Goal: Information Seeking & Learning: Learn about a topic

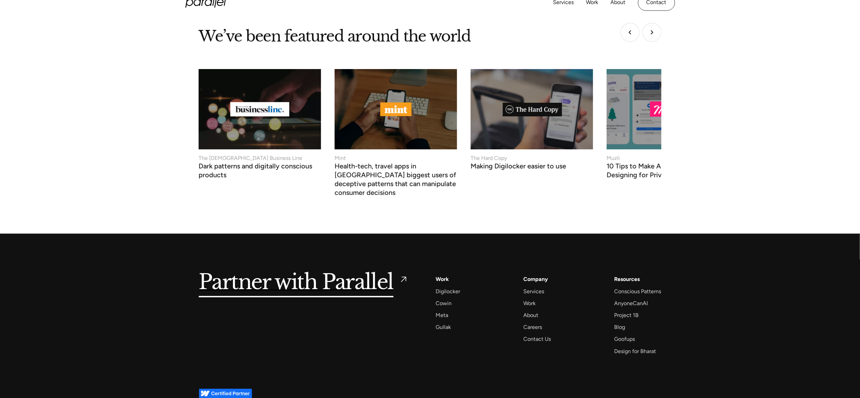
scroll to position [2503, 0]
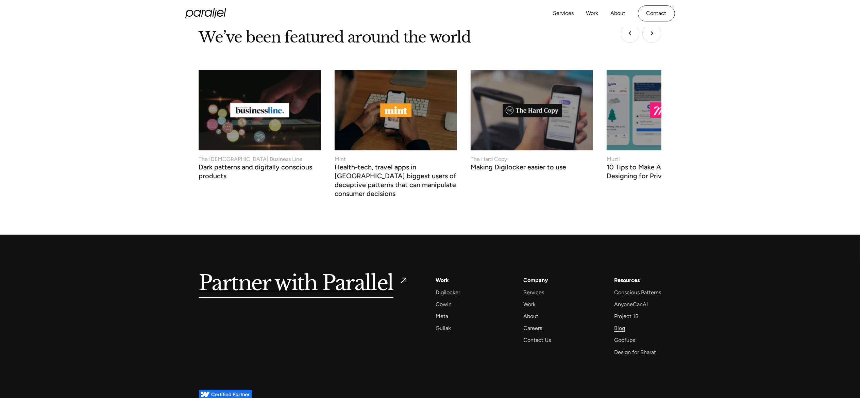
click at [619, 323] on div "Blog" at bounding box center [619, 327] width 11 height 9
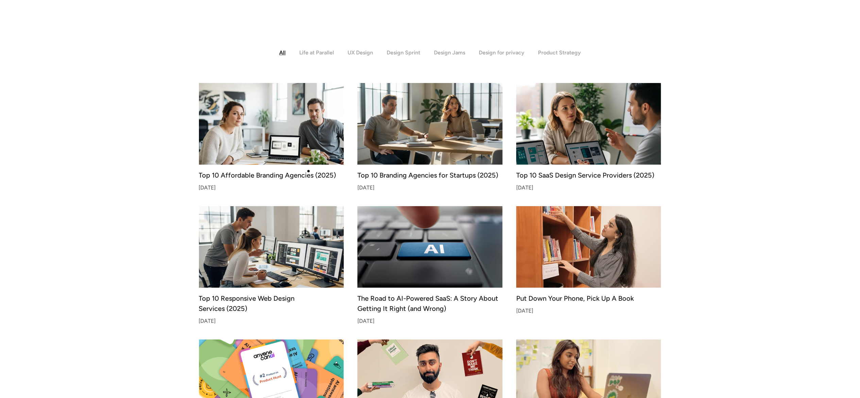
scroll to position [149, 0]
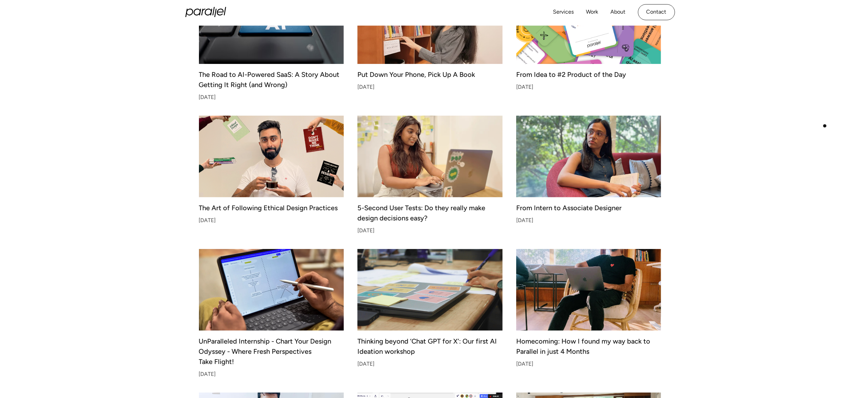
scroll to position [249, 0]
